Goal: Transaction & Acquisition: Purchase product/service

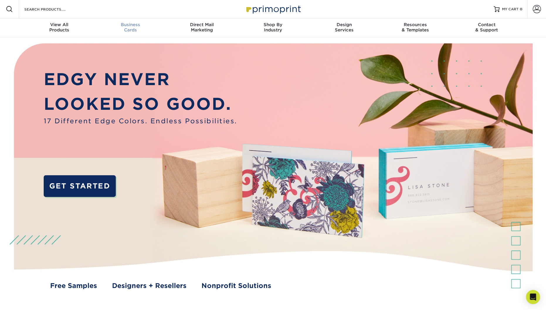
scroll to position [0, 0]
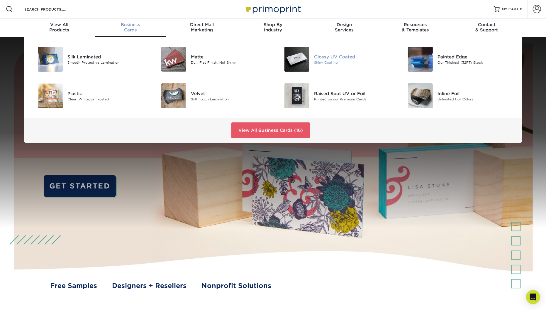
click at [313, 59] on div at bounding box center [293, 59] width 41 height 25
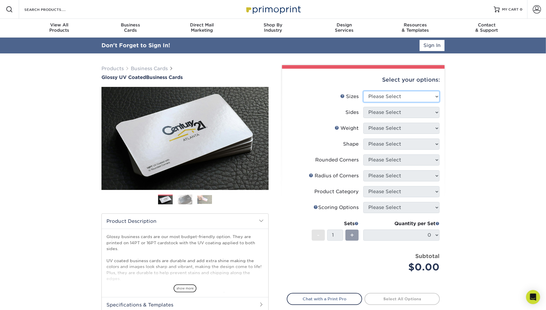
click at [401, 98] on select "Please Select 1.5" x 3.5" - Mini 1.75" x 3.5" - Mini 2" x 2" - Square 2" x 3" -…" at bounding box center [401, 96] width 76 height 11
select select "2.00x3.50"
click at [363, 91] on select "Please Select 1.5" x 3.5" - Mini 1.75" x 3.5" - Mini 2" x 2" - Square 2" x 3" -…" at bounding box center [401, 96] width 76 height 11
click at [406, 115] on select "Please Select Print Both Sides Print Front Only" at bounding box center [401, 112] width 76 height 11
select select "13abbda7-1d64-4f25-8bb2-c179b224825d"
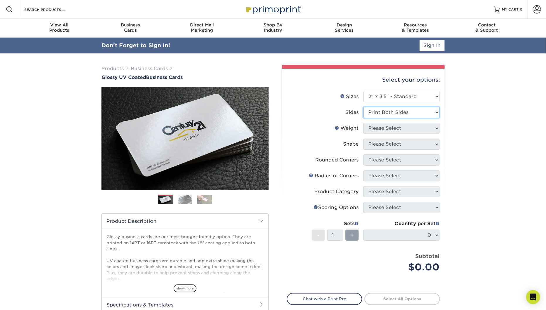
click at [363, 107] on select "Please Select Print Both Sides Print Front Only" at bounding box center [401, 112] width 76 height 11
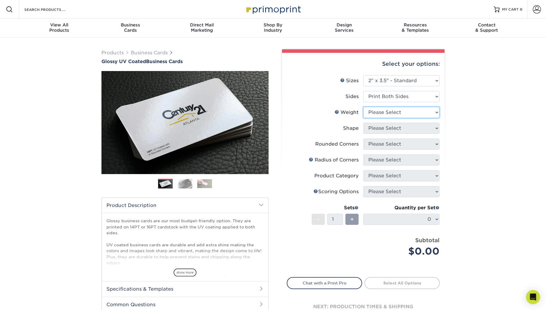
click at [408, 111] on select "Please Select 16PT 14PT" at bounding box center [401, 112] width 76 height 11
select select "14PT"
click at [363, 107] on select "Please Select 16PT 14PT" at bounding box center [401, 112] width 76 height 11
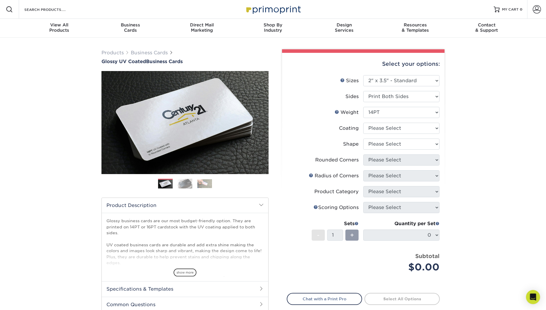
click at [396, 121] on li "Weight Help Weight Please Select 16PT 14PT" at bounding box center [363, 115] width 153 height 16
click at [395, 126] on select at bounding box center [401, 128] width 76 height 11
select select "ae367451-b2b8-45df-a344-0f05b6a12993"
click at [363, 123] on select at bounding box center [401, 128] width 76 height 11
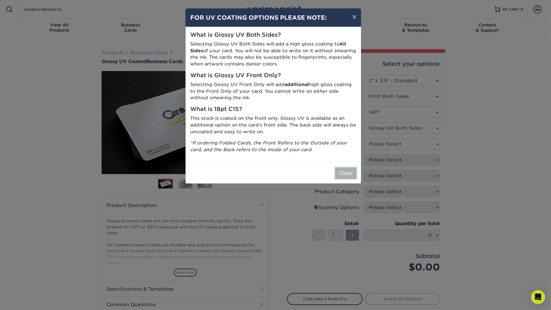
click at [342, 174] on button "Close" at bounding box center [345, 172] width 21 height 11
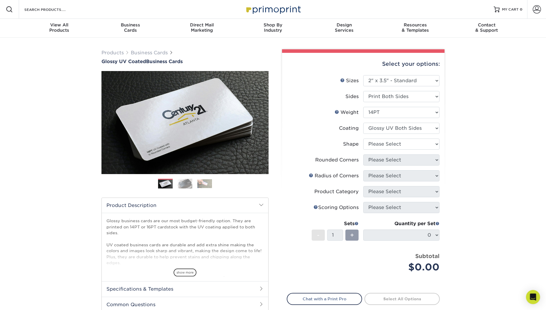
click at [389, 151] on li "Shape Please Select Standard" at bounding box center [363, 146] width 153 height 16
click at [393, 148] on select "Please Select Standard" at bounding box center [401, 143] width 76 height 11
select select "standard"
click at [363, 138] on select "Please Select Standard" at bounding box center [401, 143] width 76 height 11
click at [387, 160] on select "Please Select Yes - Round 2 Corners Yes - Round 4 Corners No" at bounding box center [401, 159] width 76 height 11
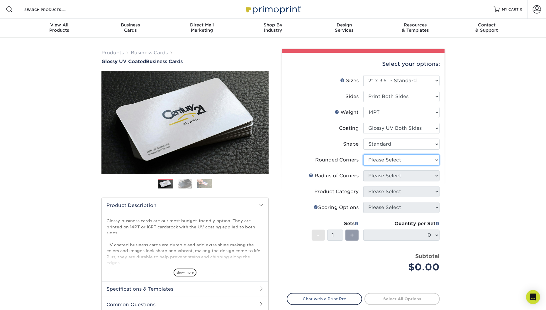
select select "0"
click at [363, 154] on select "Please Select Yes - Round 2 Corners Yes - Round 4 Corners No" at bounding box center [401, 159] width 76 height 11
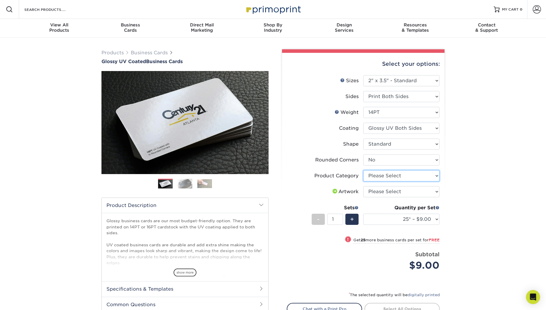
click at [395, 172] on select "Please Select Business Cards" at bounding box center [401, 175] width 76 height 11
select select "3b5148f1-0588-4f88-a218-97bcfdce65c1"
click at [363, 170] on select "Please Select Business Cards" at bounding box center [401, 175] width 76 height 11
click at [392, 190] on select "Please Select I will upload files I need a design - $100" at bounding box center [401, 191] width 76 height 11
select select "upload"
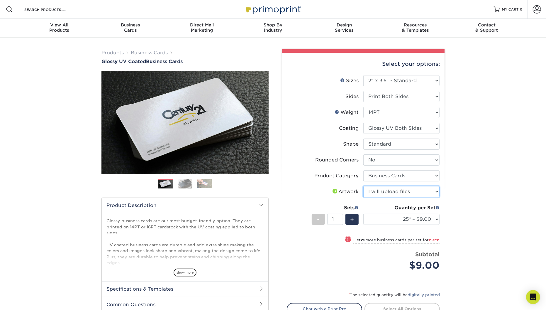
click at [363, 186] on select "Please Select I will upload files I need a design - $100" at bounding box center [401, 191] width 76 height 11
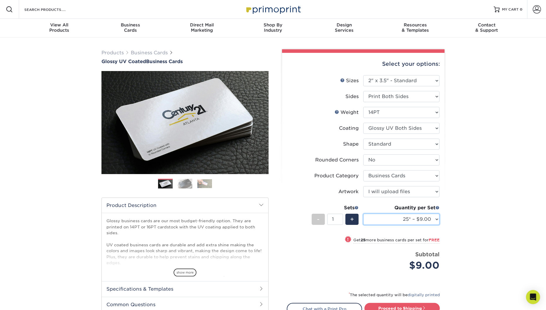
click at [395, 217] on select "25* – $9.00 50* – $9.00 100* – $9.00 250* – $17.00 500 – $33.00 1000 – $42.00 2…" at bounding box center [401, 219] width 76 height 11
select select "250* – $17.00"
click at [363, 214] on select "25* – $9.00 50* – $9.00 100* – $9.00 250* – $17.00 500 – $33.00 1000 – $42.00 2…" at bounding box center [401, 219] width 76 height 11
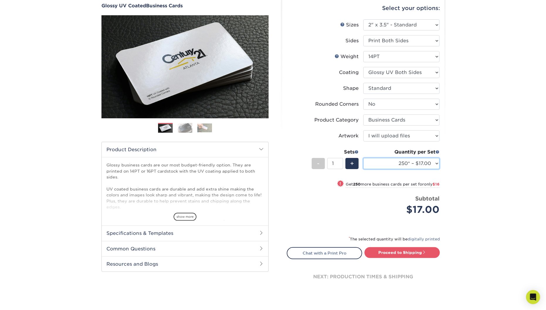
scroll to position [59, 0]
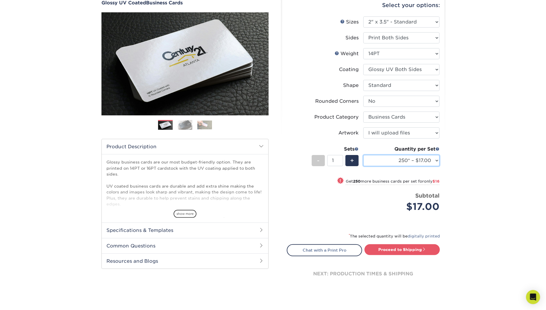
click at [408, 165] on select "25* – $9.00 50* – $9.00 100* – $9.00 250* – $17.00 500 – $33.00 1000 – $42.00 2…" at bounding box center [401, 160] width 76 height 11
click at [493, 92] on div "Products Business Cards Glossy UV Coated Business Cards Previous Next" at bounding box center [273, 146] width 546 height 334
click at [404, 59] on select "Please Select 16PT 14PT" at bounding box center [401, 53] width 76 height 11
select select "16PT"
click at [363, 48] on select "Please Select 16PT 14PT" at bounding box center [401, 53] width 76 height 11
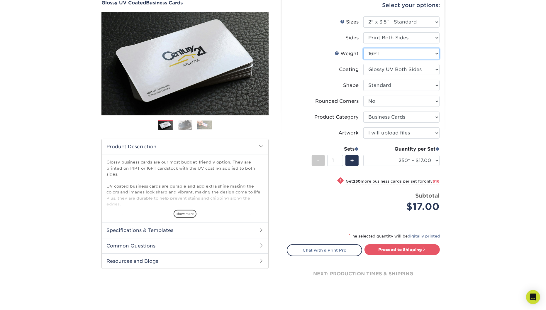
select select "-1"
select select
select select "-1"
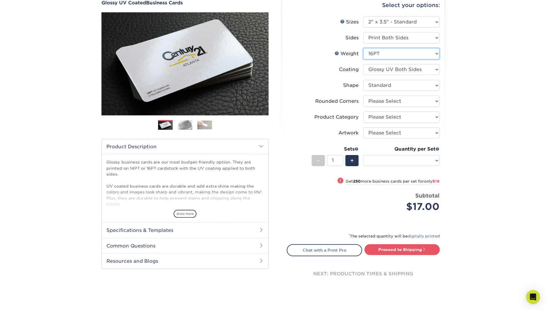
select select "-1"
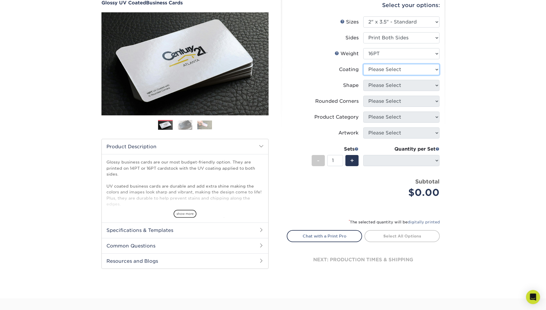
click at [392, 72] on select at bounding box center [401, 69] width 76 height 11
select select "ae367451-b2b8-45df-a344-0f05b6a12993"
click at [363, 64] on select at bounding box center [401, 69] width 76 height 11
select select
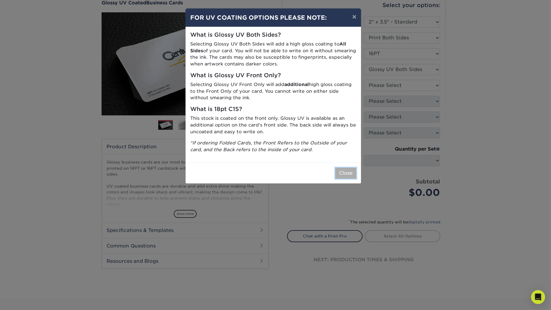
click at [349, 171] on button "Close" at bounding box center [345, 172] width 21 height 11
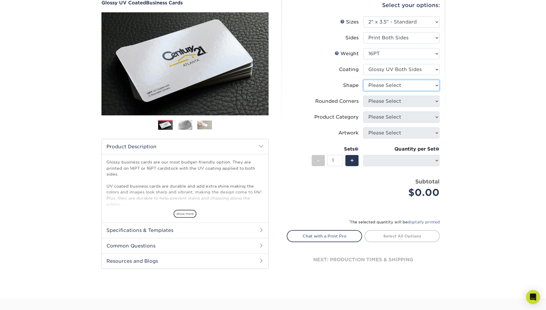
click at [408, 82] on select "Please Select Standard Oval" at bounding box center [401, 85] width 76 height 11
select select "standard"
click at [363, 80] on select "Please Select Standard Oval" at bounding box center [401, 85] width 76 height 11
select select
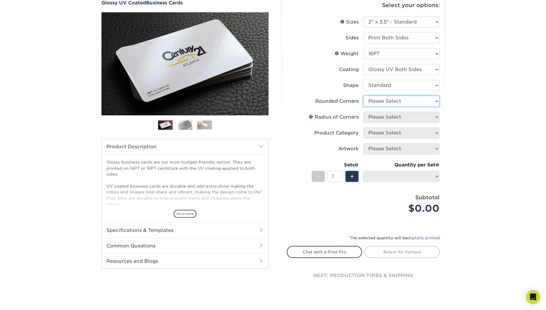
click at [398, 102] on select "Please Select Yes - Round 2 Corners Yes - Round 4 Corners No" at bounding box center [401, 101] width 76 height 11
select select "0"
click at [363, 96] on select "Please Select Yes - Round 2 Corners Yes - Round 4 Corners No" at bounding box center [401, 101] width 76 height 11
select select "-1"
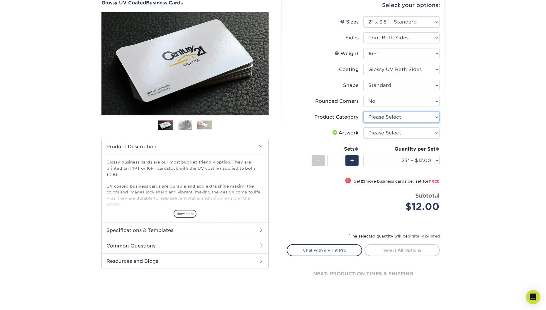
click at [376, 114] on select "Please Select Business Cards" at bounding box center [401, 116] width 76 height 11
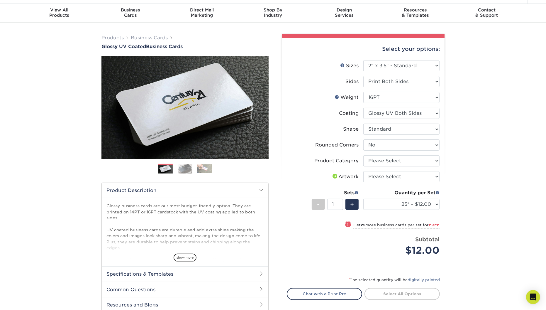
scroll to position [0, 0]
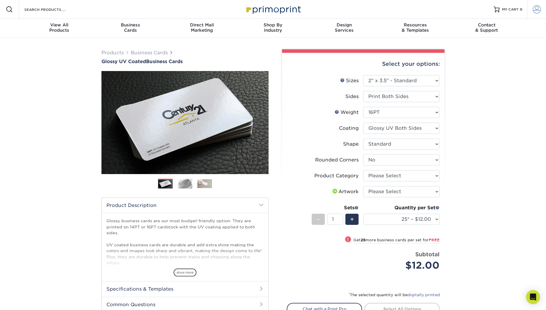
click at [532, 8] on link "Account" at bounding box center [536, 9] width 19 height 19
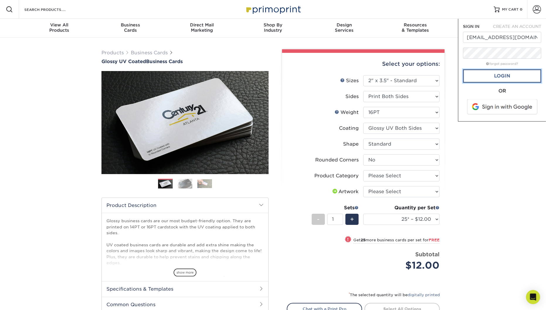
click at [505, 76] on link "Login" at bounding box center [502, 75] width 78 height 13
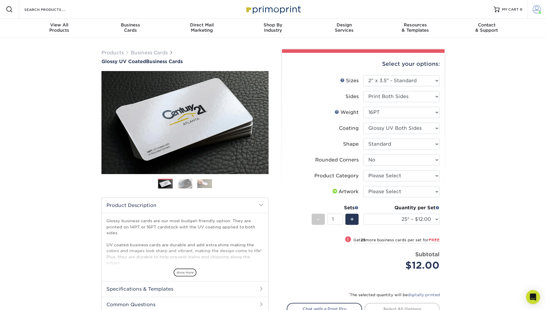
click at [537, 9] on span at bounding box center [537, 9] width 8 height 8
click at [481, 66] on link "Order History" at bounding box center [503, 70] width 74 height 8
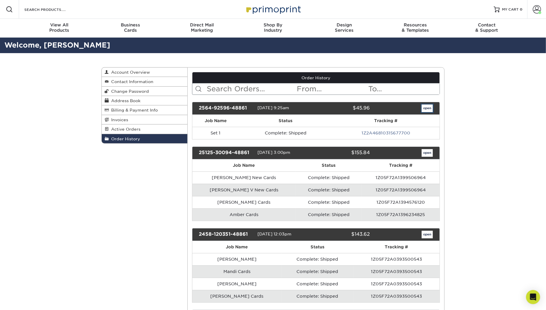
click at [428, 105] on link "open" at bounding box center [427, 108] width 11 height 8
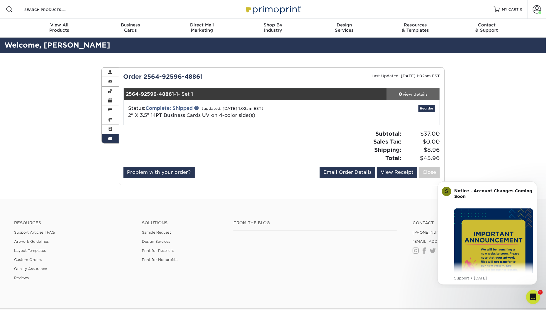
click at [409, 92] on div "view details" at bounding box center [413, 94] width 53 height 6
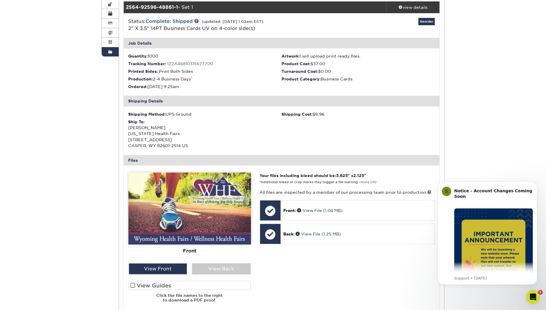
scroll to position [88, 0]
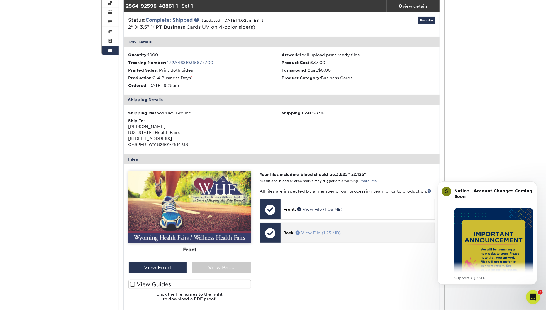
click at [318, 233] on link "View File (1.25 MB)" at bounding box center [318, 232] width 45 height 5
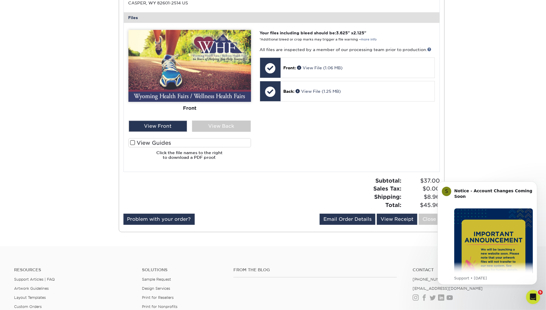
scroll to position [235, 0]
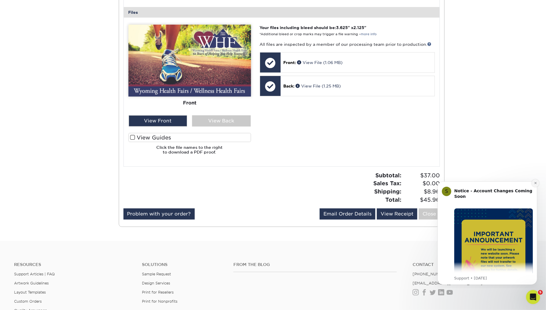
click at [535, 182] on icon "Dismiss notification" at bounding box center [535, 182] width 3 height 3
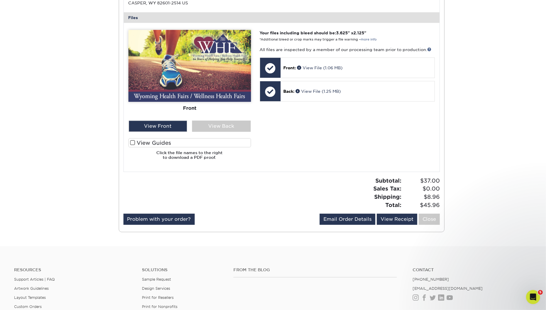
scroll to position [189, 0]
